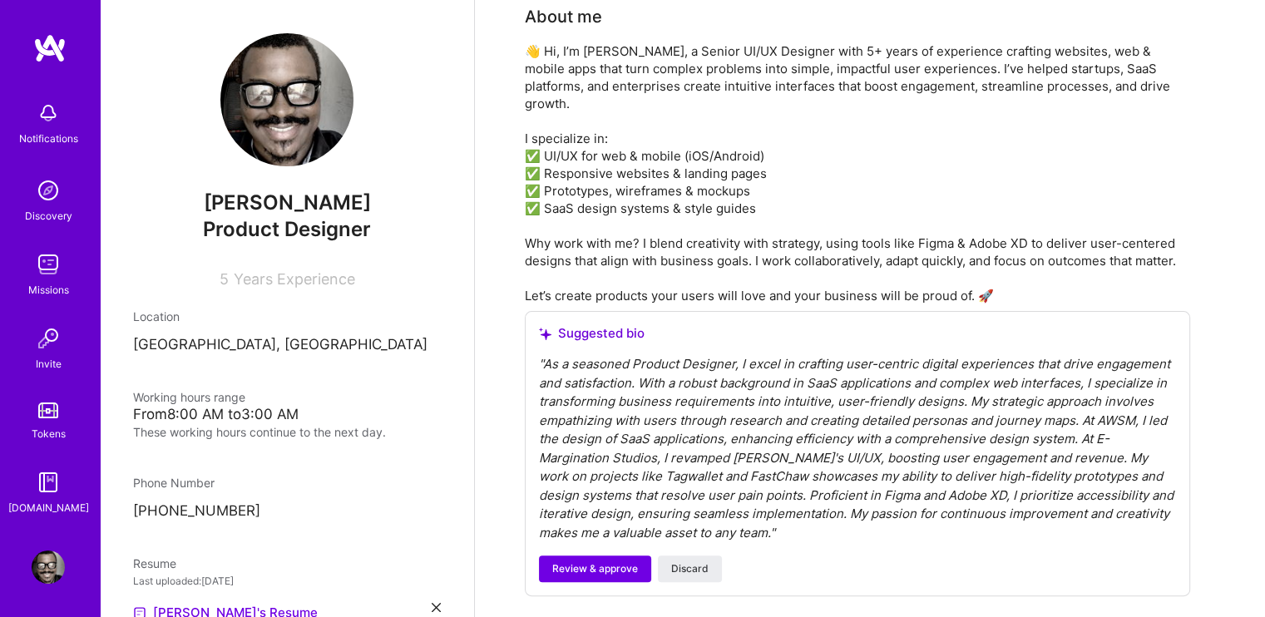
scroll to position [376, 0]
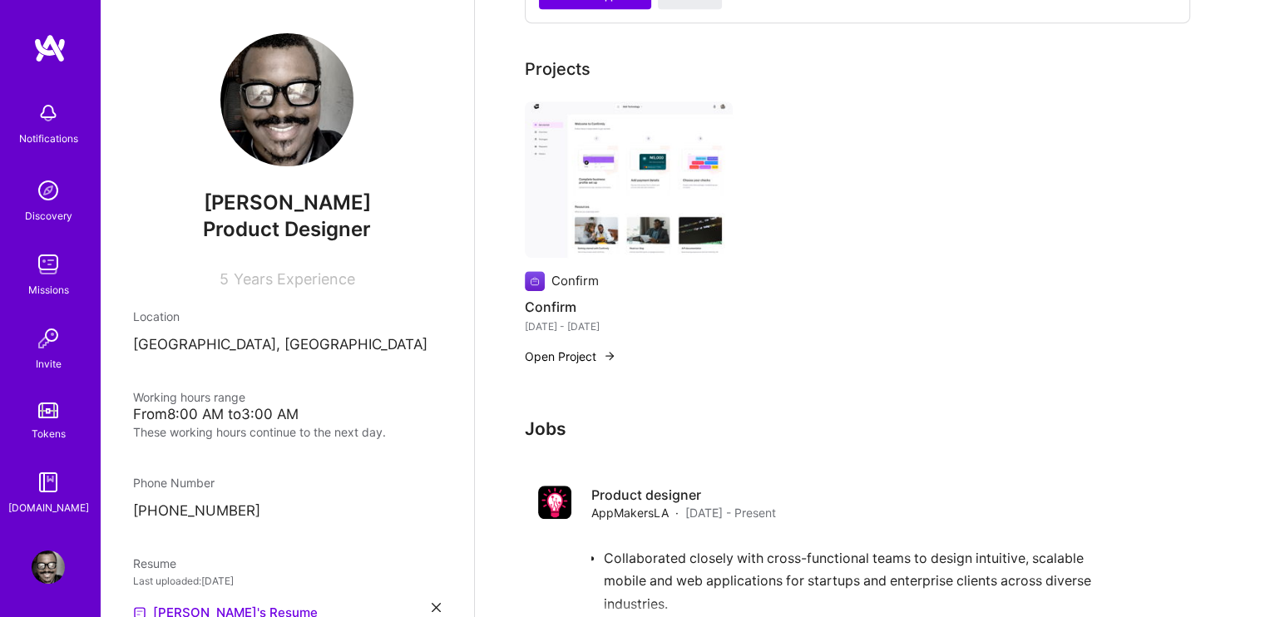
scroll to position [987, 0]
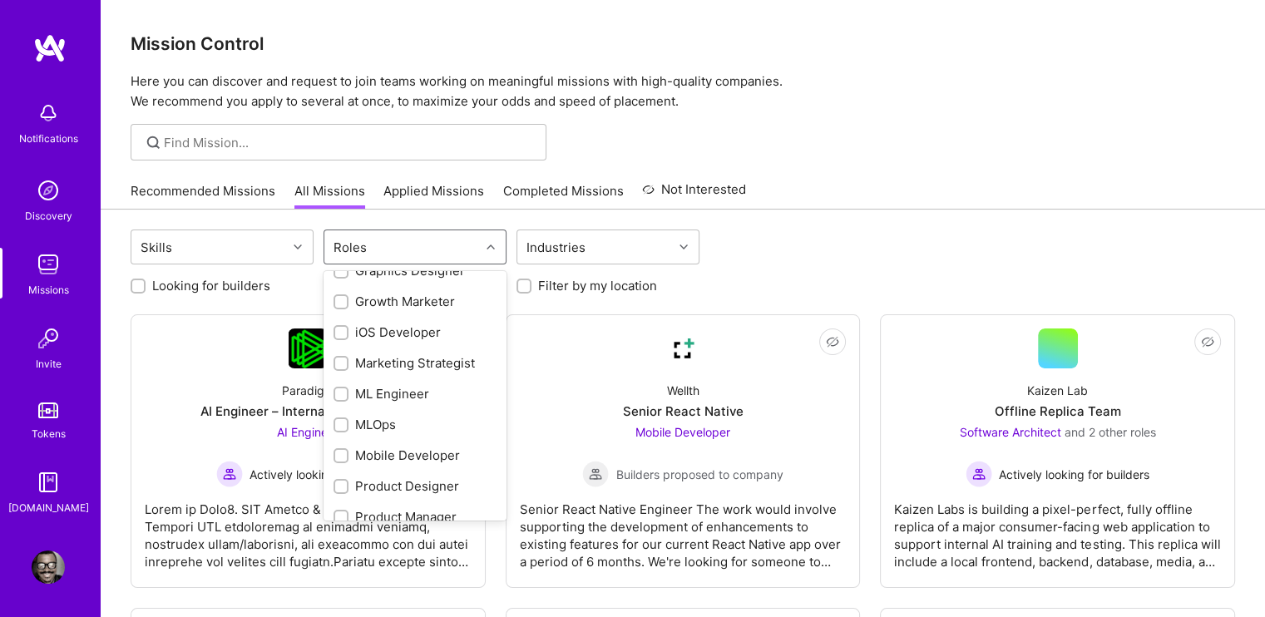
scroll to position [542, 0]
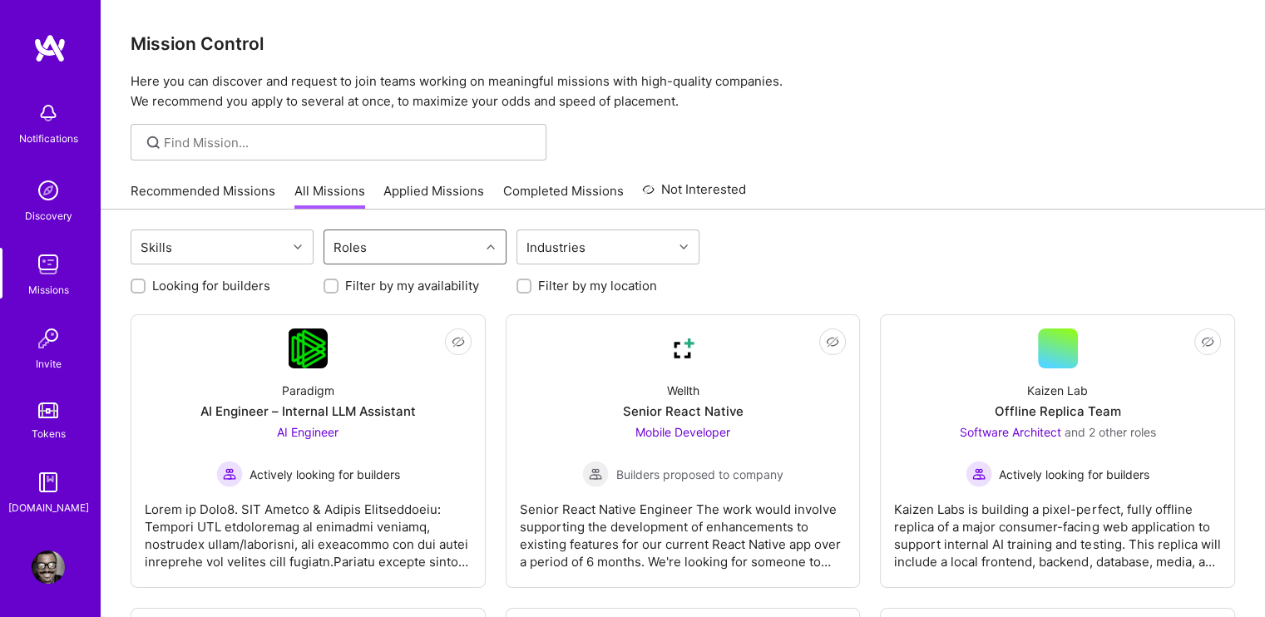
click at [376, 240] on div "Roles" at bounding box center [401, 246] width 155 height 33
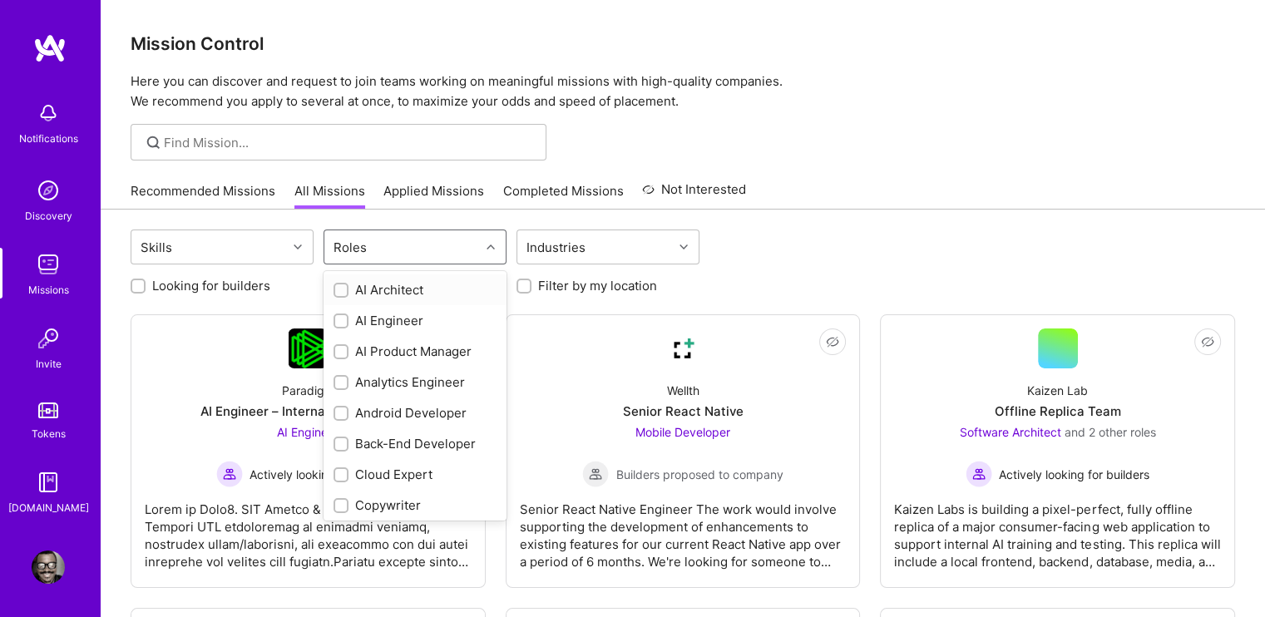
click at [376, 240] on div "Roles" at bounding box center [401, 246] width 155 height 33
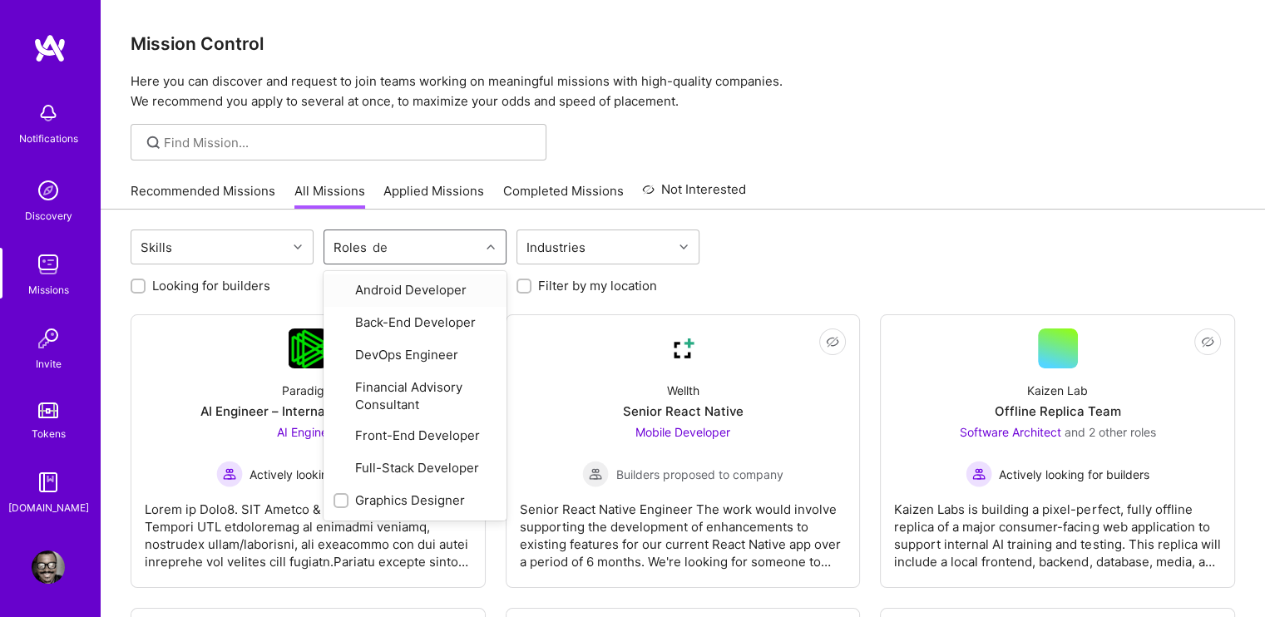
type input "des"
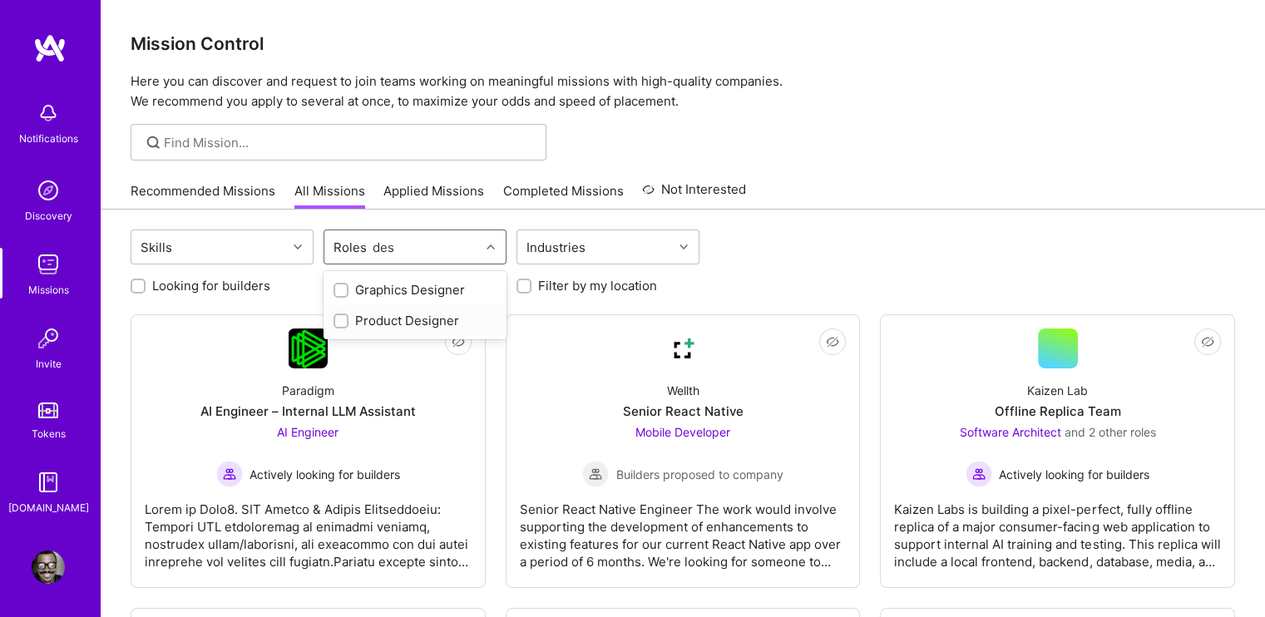
click at [337, 313] on div at bounding box center [340, 320] width 15 height 15
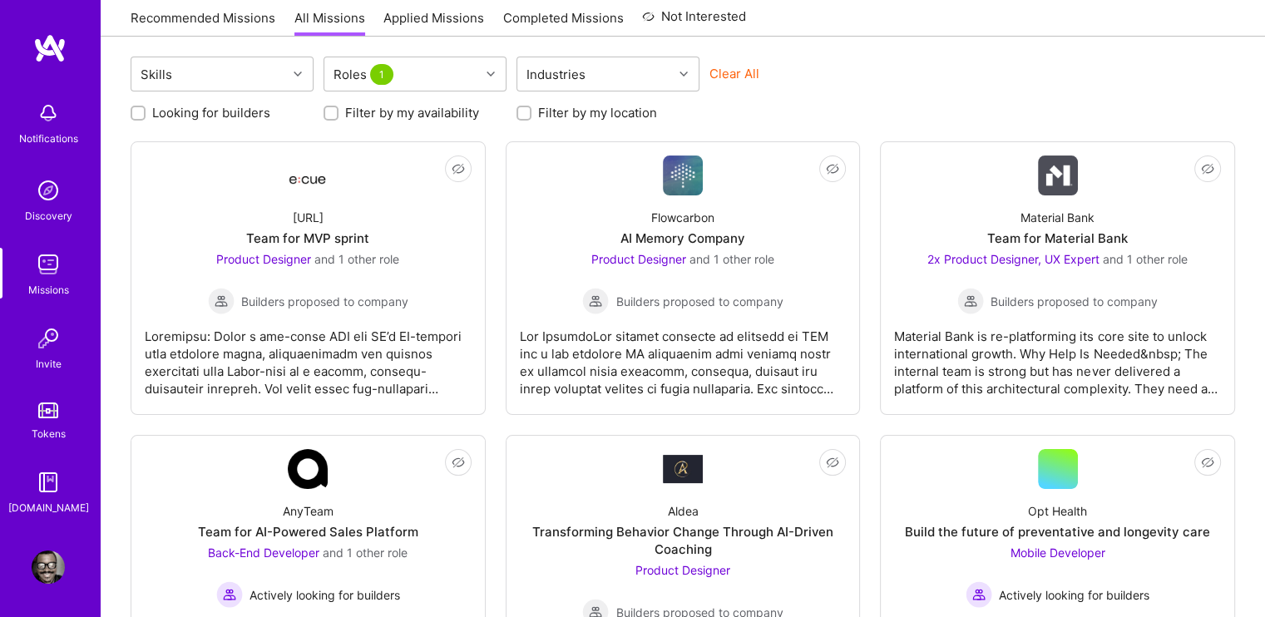
scroll to position [169, 0]
